Goal: Information Seeking & Learning: Find specific fact

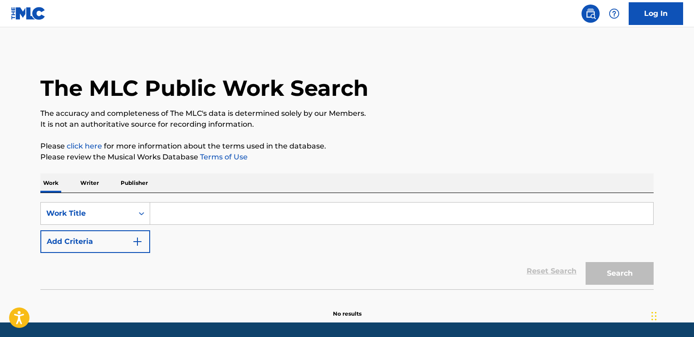
click at [230, 214] on input "Search Form" at bounding box center [401, 213] width 503 height 22
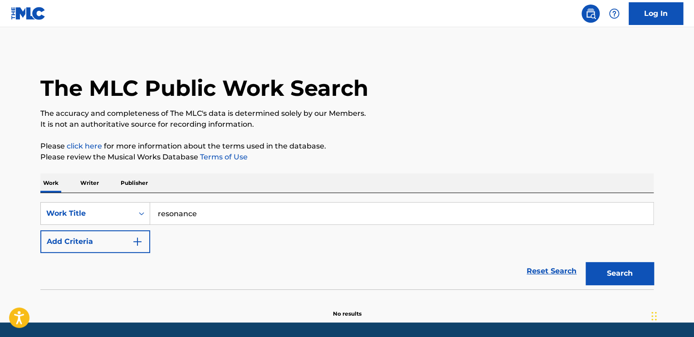
type input "resonance"
click at [40, 230] on button "Add Criteria" at bounding box center [95, 241] width 110 height 23
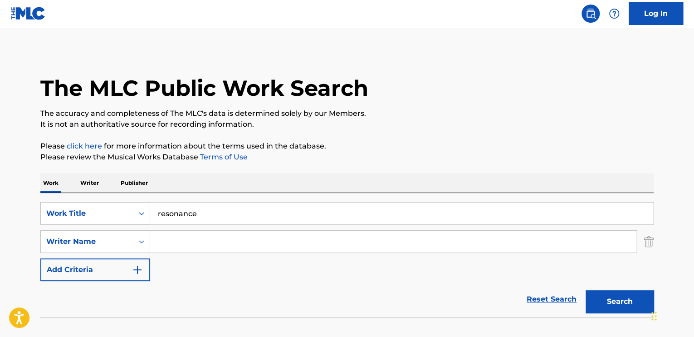
click at [223, 243] on input "Search Form" at bounding box center [393, 241] width 486 height 22
click at [586, 290] on button "Search" at bounding box center [620, 301] width 68 height 23
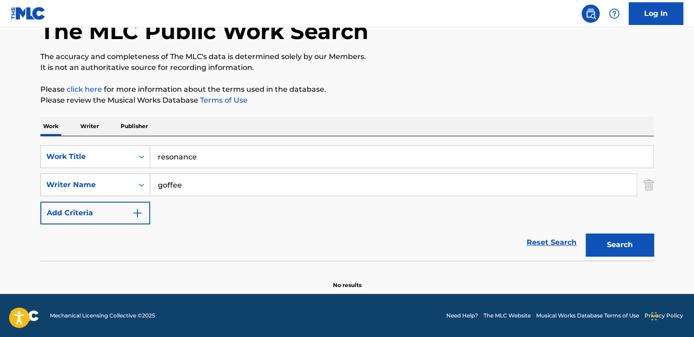
click at [210, 183] on input "goffee" at bounding box center [393, 185] width 486 height 22
click at [586, 233] on button "Search" at bounding box center [620, 244] width 68 height 23
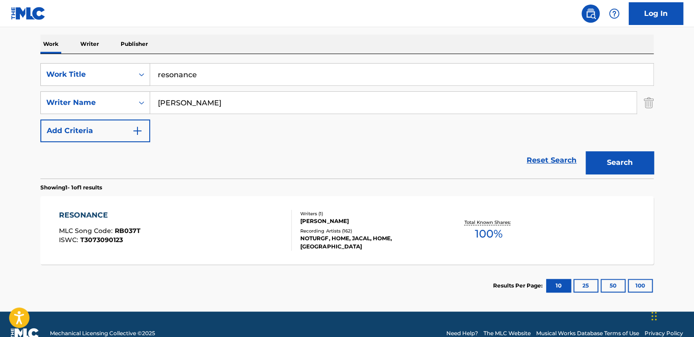
scroll to position [143, 0]
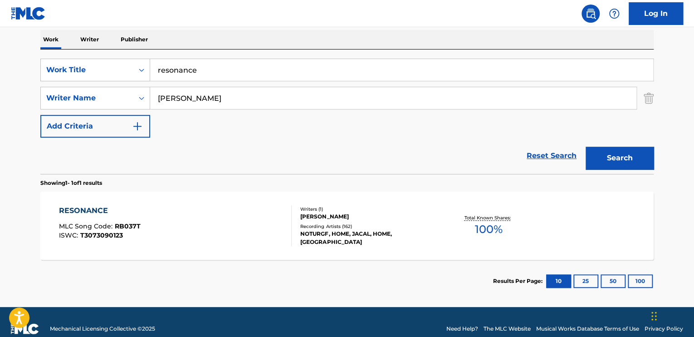
type input "o"
type input "f"
type input "[PERSON_NAME]"
click at [586, 147] on button "Search" at bounding box center [620, 158] width 68 height 23
click at [234, 211] on div "RESONANCE MLC Song Code : RB037T ISWC : T3073090123" at bounding box center [175, 225] width 233 height 41
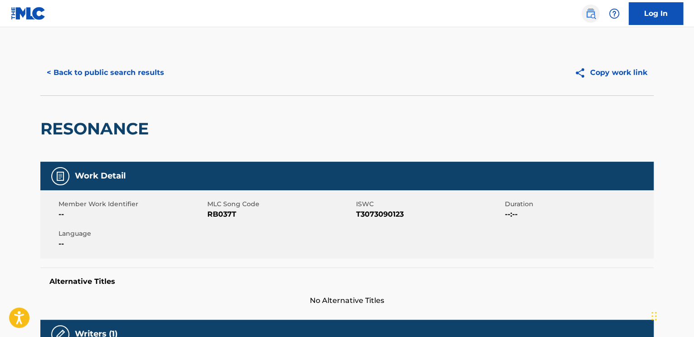
click at [596, 12] on link at bounding box center [590, 14] width 18 height 18
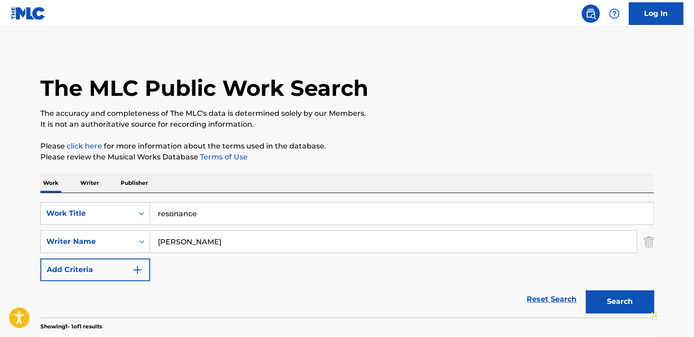
drag, startPoint x: 646, startPoint y: 245, endPoint x: 581, endPoint y: 245, distance: 65.3
click at [646, 245] on img "Search Form" at bounding box center [649, 241] width 10 height 23
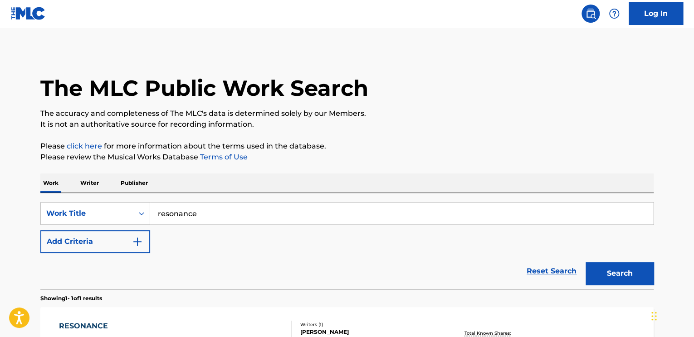
click at [346, 212] on input "resonance" at bounding box center [401, 213] width 503 height 22
paste input "BrooklynBloodPop"
type input "BrooklynBloodPop"
click at [602, 274] on button "Search" at bounding box center [620, 273] width 68 height 23
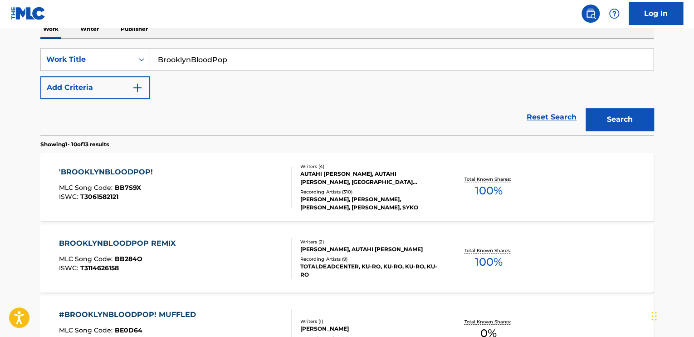
scroll to position [181, 0]
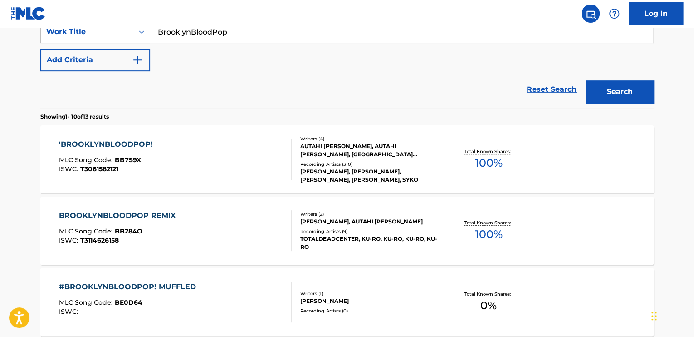
click at [230, 163] on div "'BROOKLYNBLOODPOP! MLC Song Code : BB7S9X ISWC : T3061582121" at bounding box center [175, 159] width 233 height 41
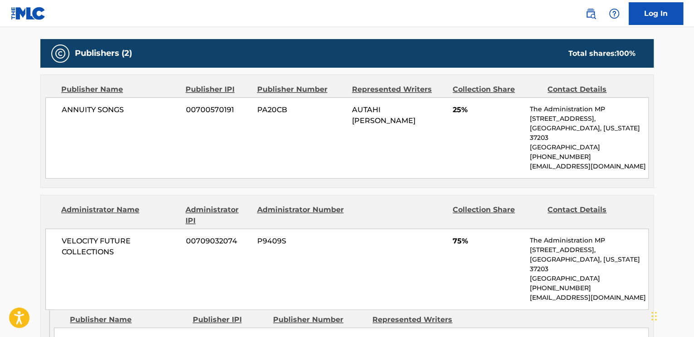
scroll to position [454, 0]
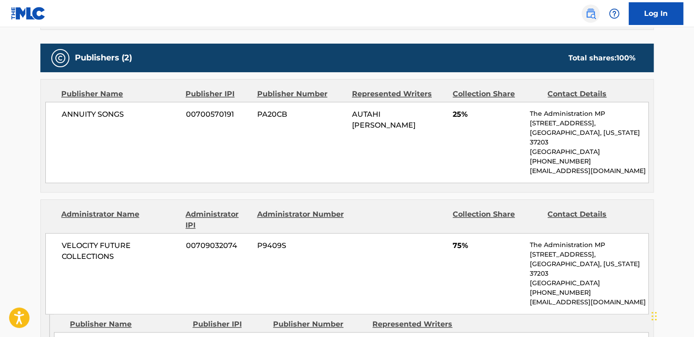
click at [594, 21] on link at bounding box center [590, 14] width 18 height 18
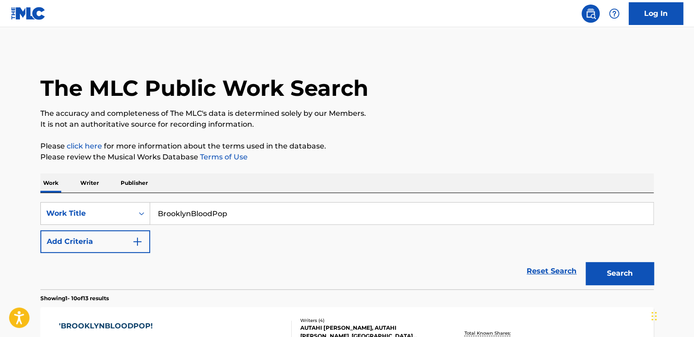
click at [254, 213] on input "BrooklynBloodPop" at bounding box center [401, 213] width 503 height 22
paste input "Dazzlin' Darlin"
click at [586, 274] on button "Search" at bounding box center [620, 273] width 68 height 23
click at [186, 212] on input "Dazzlin' Darlin" at bounding box center [401, 213] width 503 height 22
type input "[PERSON_NAME]"
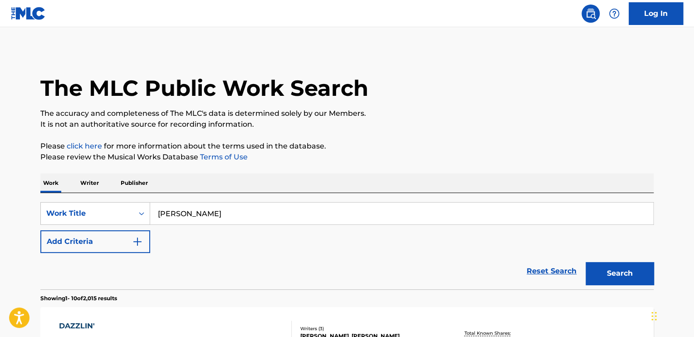
click at [586, 262] on button "Search" at bounding box center [620, 273] width 68 height 23
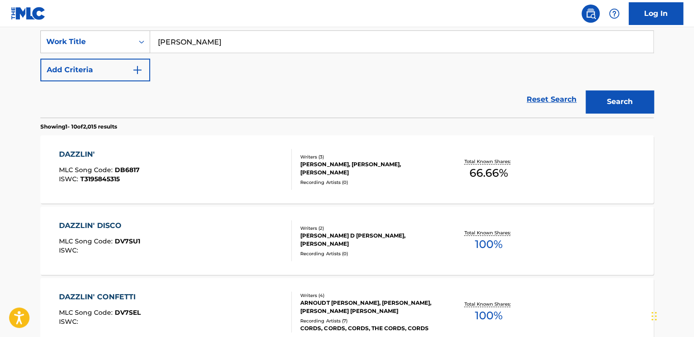
scroll to position [181, 0]
